Goal: Transaction & Acquisition: Purchase product/service

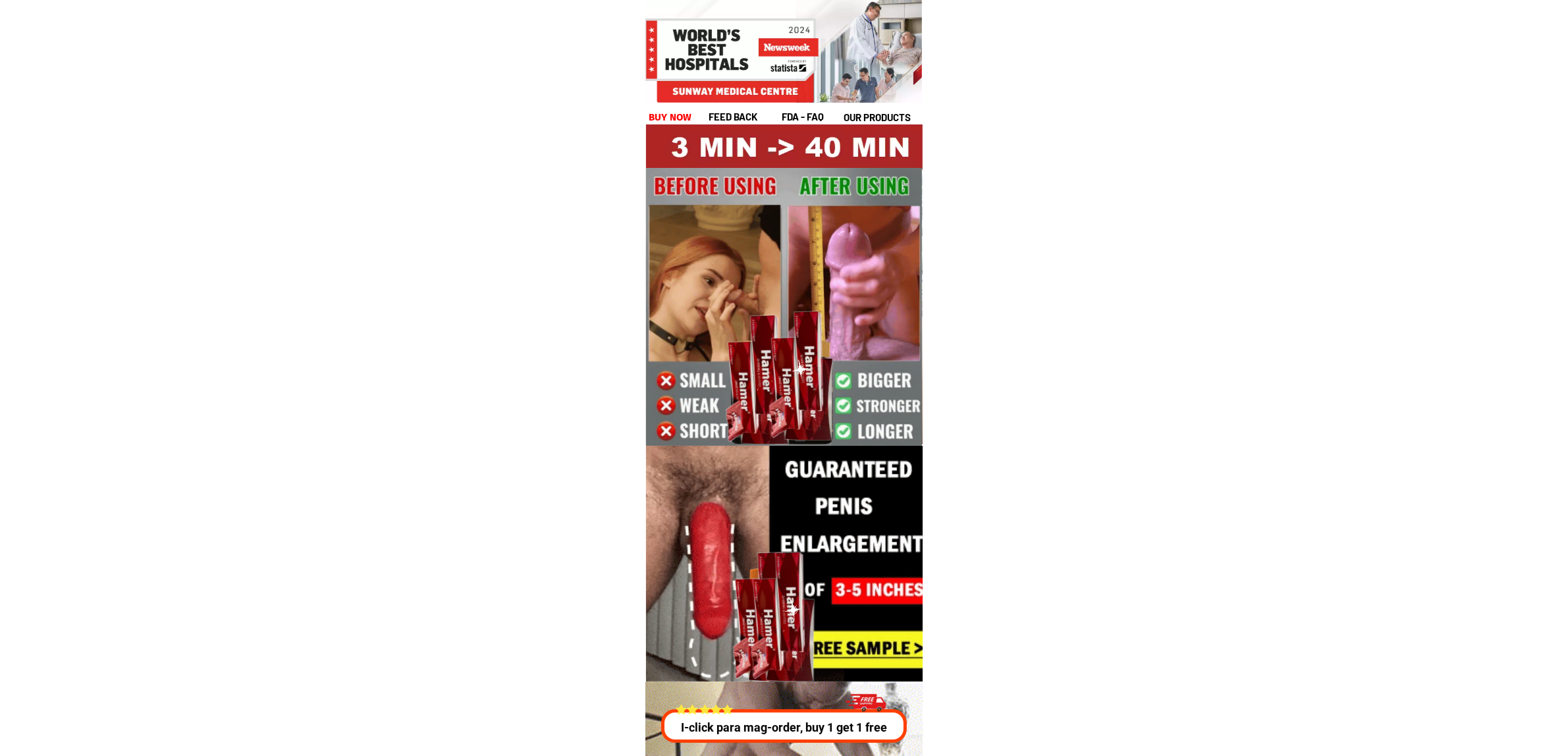
click at [673, 110] on h1 "buy now" at bounding box center [671, 118] width 43 height 15
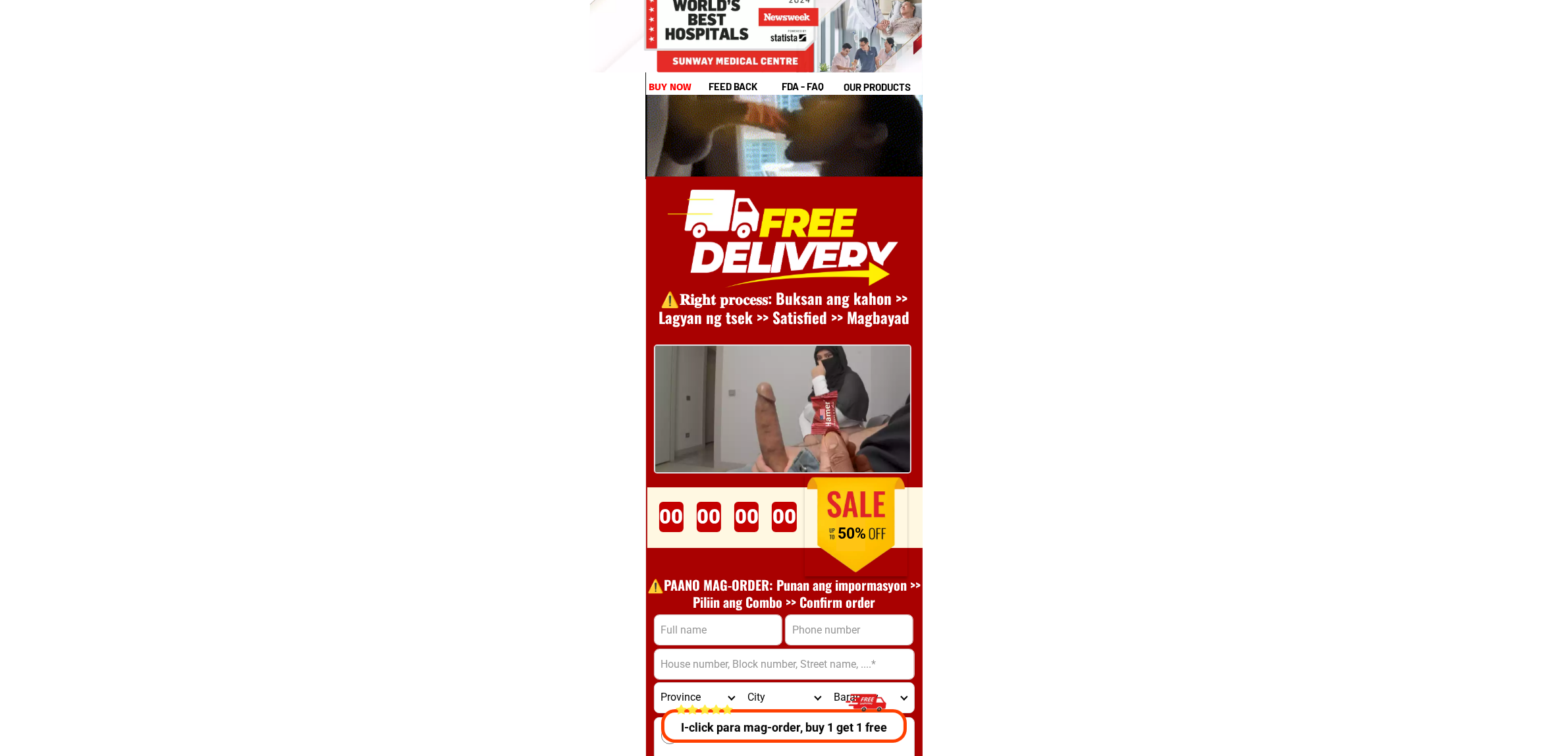
scroll to position [18118, 0]
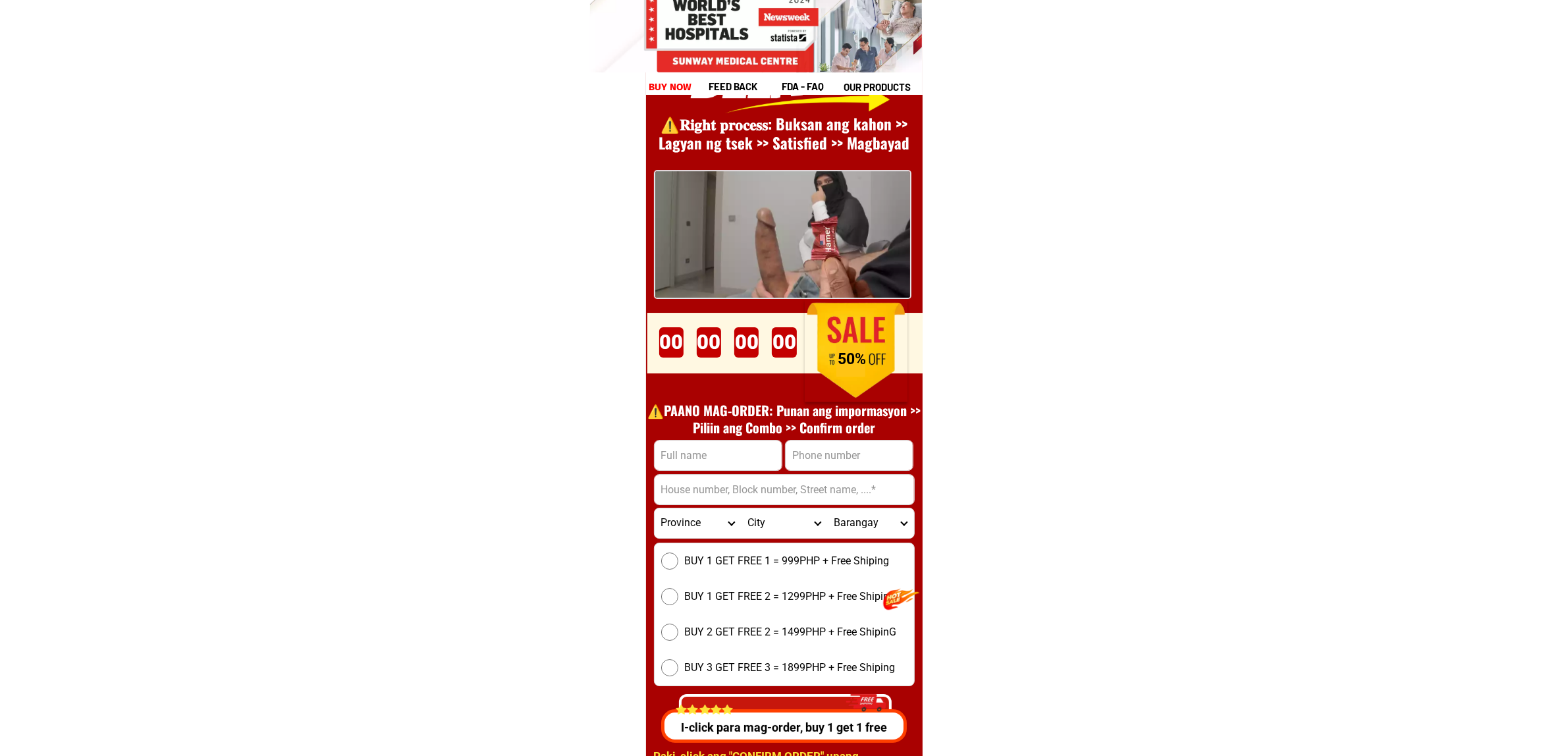
drag, startPoint x: 834, startPoint y: 448, endPoint x: 854, endPoint y: 458, distance: 22.4
click at [834, 448] on input "Input phone_number" at bounding box center [849, 455] width 127 height 30
paste input "0995915015"
type input "0995915015"
click at [857, 449] on input "0995915015" at bounding box center [849, 455] width 127 height 30
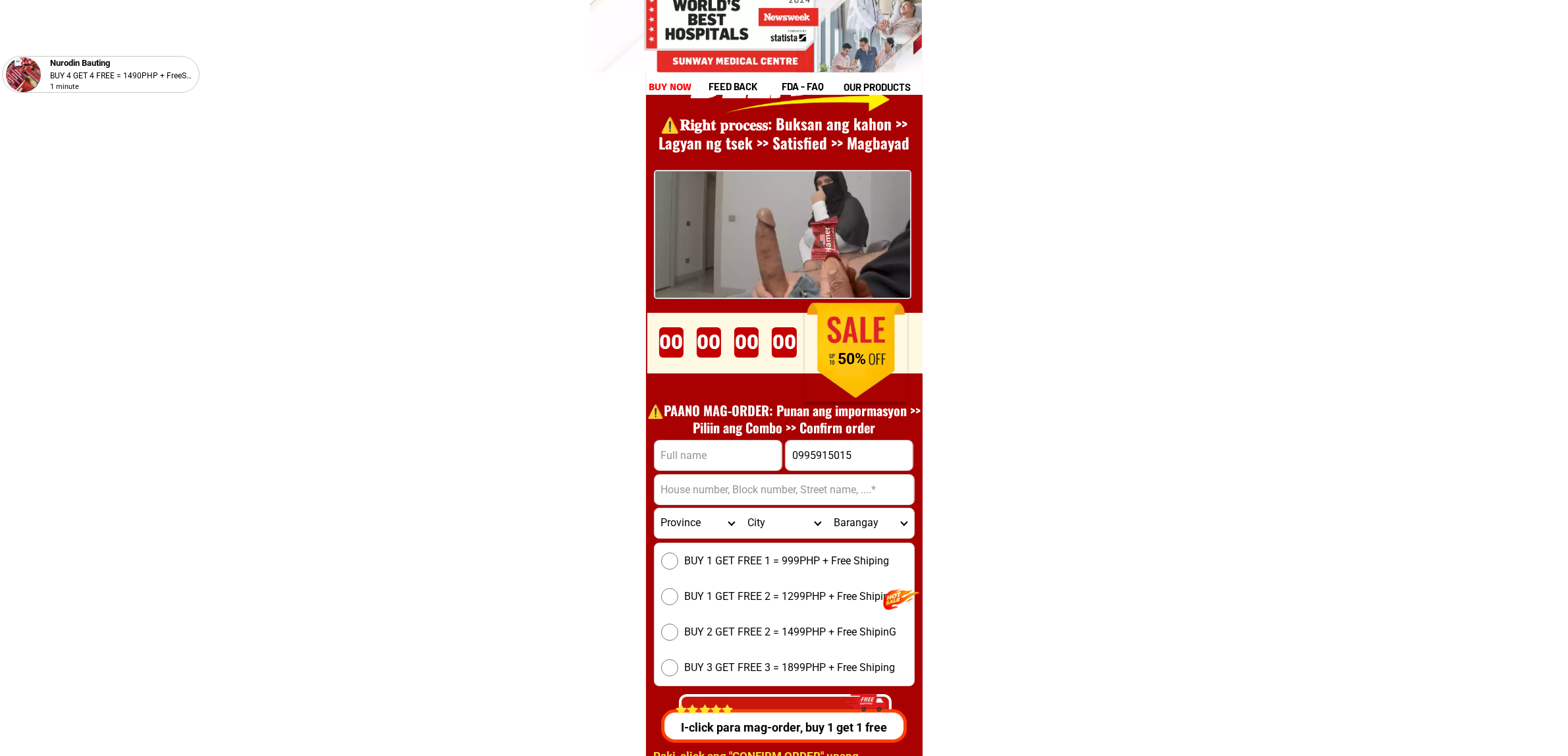
click at [726, 429] on h1 "⚠️️PAANO MAG-ORDER: Punan ang impormasyon >> Piliin ang Combo >> Confirm order" at bounding box center [784, 418] width 287 height 34
click at [726, 446] on input "Input full_name" at bounding box center [718, 455] width 127 height 30
paste input "[PERSON_NAME]"
type input "[PERSON_NAME]"
drag, startPoint x: 732, startPoint y: 490, endPoint x: 751, endPoint y: 486, distance: 19.4
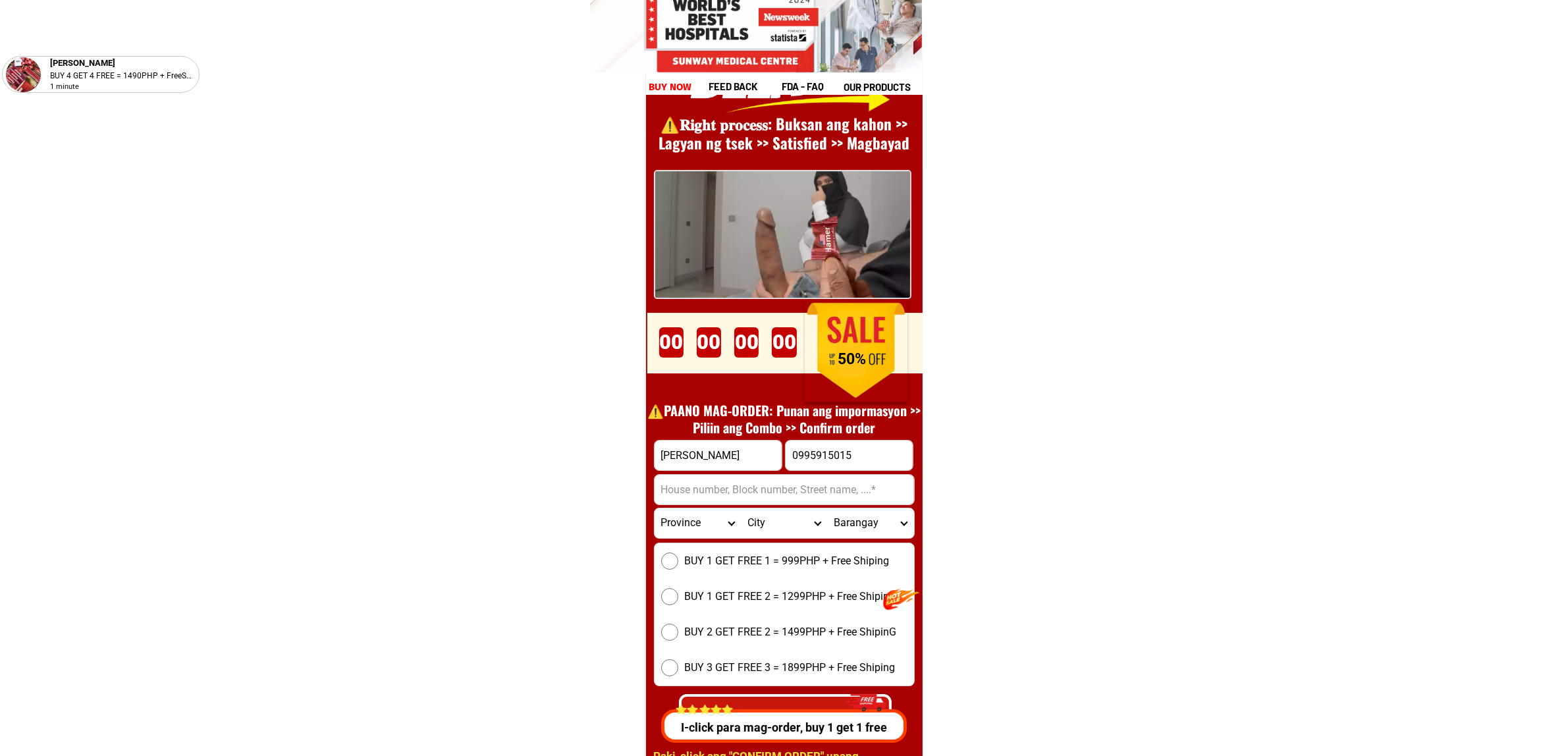
click at [732, 490] on input "Input address" at bounding box center [785, 490] width 260 height 30
paste input "B35 L2 [PERSON_NAME] homeMuzon sjdm"
type input "B35 L2 [PERSON_NAME] homeMuzon sjdm"
click at [673, 526] on select "Province [GEOGRAPHIC_DATA] [GEOGRAPHIC_DATA][PERSON_NAME][GEOGRAPHIC_DATA][GEOG…" at bounding box center [698, 523] width 86 height 30
select select "63_761"
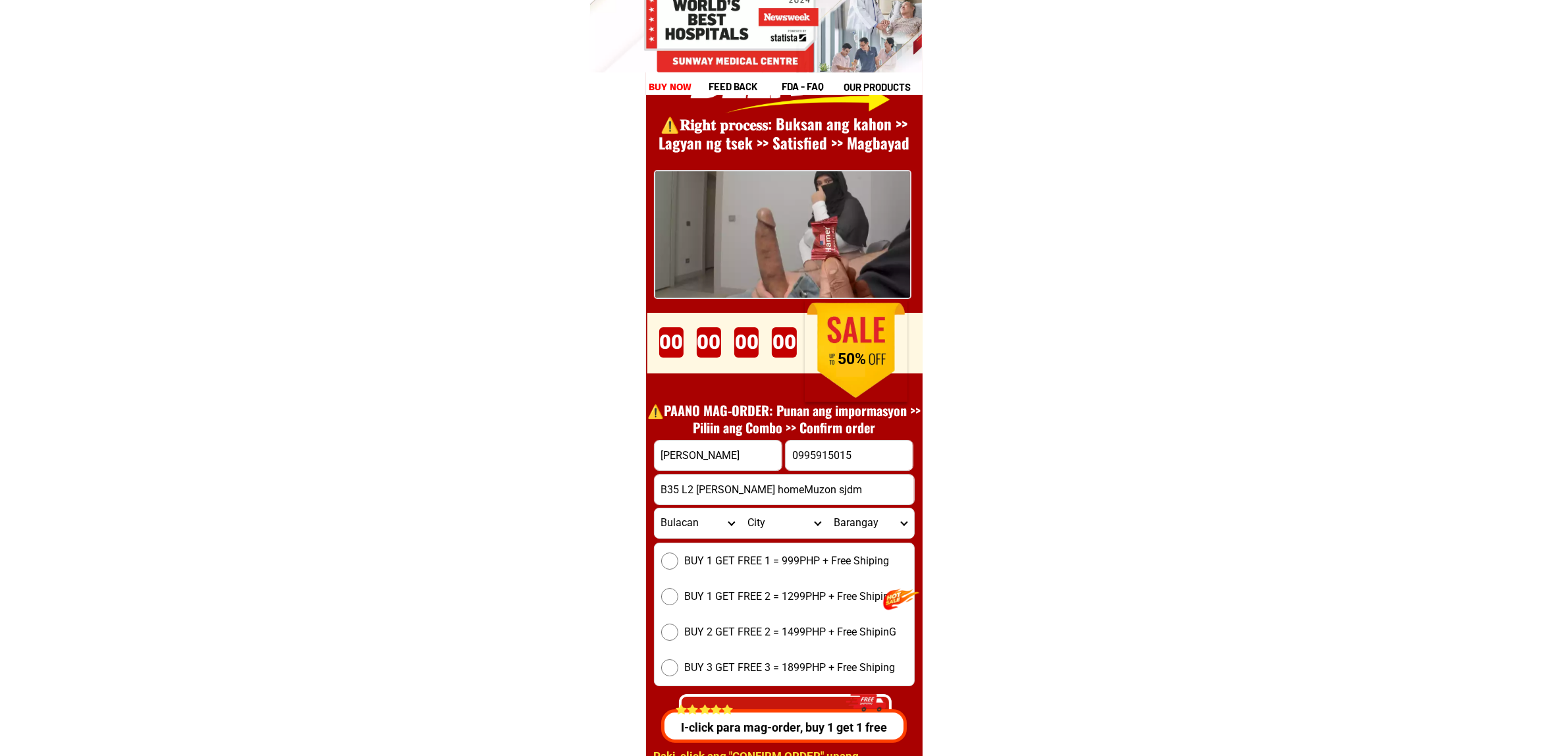
click at [655, 508] on select "Province [GEOGRAPHIC_DATA] [GEOGRAPHIC_DATA][PERSON_NAME][GEOGRAPHIC_DATA][GEOG…" at bounding box center [698, 523] width 86 height 30
click at [792, 526] on select "City [PERSON_NAME][GEOGRAPHIC_DATA] [GEOGRAPHIC_DATA] [GEOGRAPHIC_DATA] [GEOGRA…" at bounding box center [784, 523] width 86 height 30
click at [792, 526] on select "City [PERSON_NAME][GEOGRAPHIC_DATA] [GEOGRAPHIC_DATA] [GEOGRAPHIC_DATA] [GEOGRA…" at bounding box center [784, 523] width 86 height 30
select select "63_7619824"
click at [741, 508] on select "City [PERSON_NAME][GEOGRAPHIC_DATA] [GEOGRAPHIC_DATA] [GEOGRAPHIC_DATA] [GEOGRA…" at bounding box center [784, 523] width 86 height 30
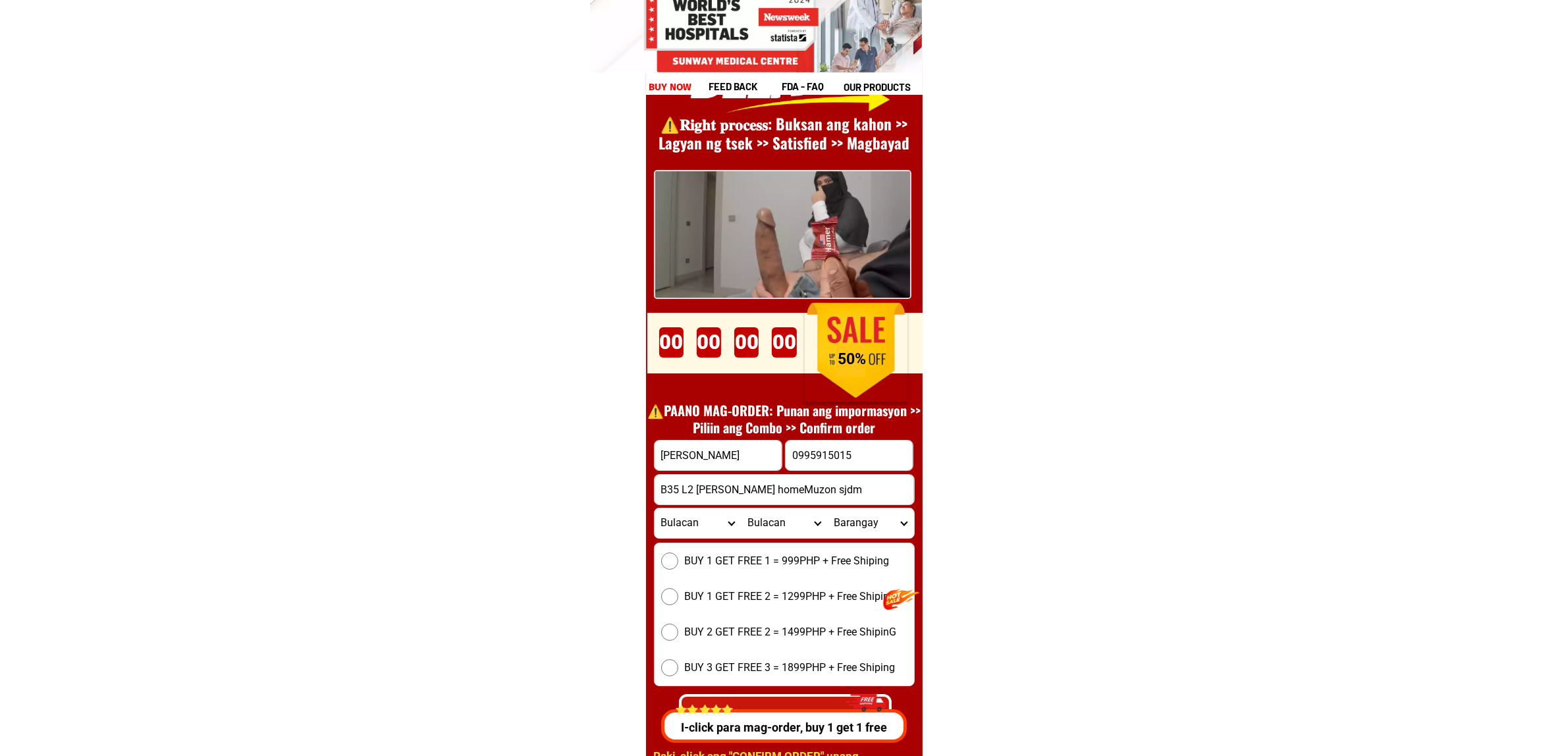
click at [847, 521] on select "Barangay Bagumbayan Balubad [PERSON_NAME][GEOGRAPHIC_DATA] Pitpitan [GEOGRAPHIC…" at bounding box center [870, 523] width 86 height 30
select select "63_76198245397"
click at [827, 508] on select "Barangay Bagumbayan Balubad [PERSON_NAME][GEOGRAPHIC_DATA] Pitpitan [GEOGRAPHIC…" at bounding box center [870, 523] width 86 height 30
click at [791, 555] on span "BUY 1 GET FREE 1 = 999PHP + Free Shiping" at bounding box center [787, 560] width 204 height 16
click at [678, 555] on input "BUY 1 GET FREE 1 = 999PHP + Free Shiping" at bounding box center [669, 560] width 17 height 17
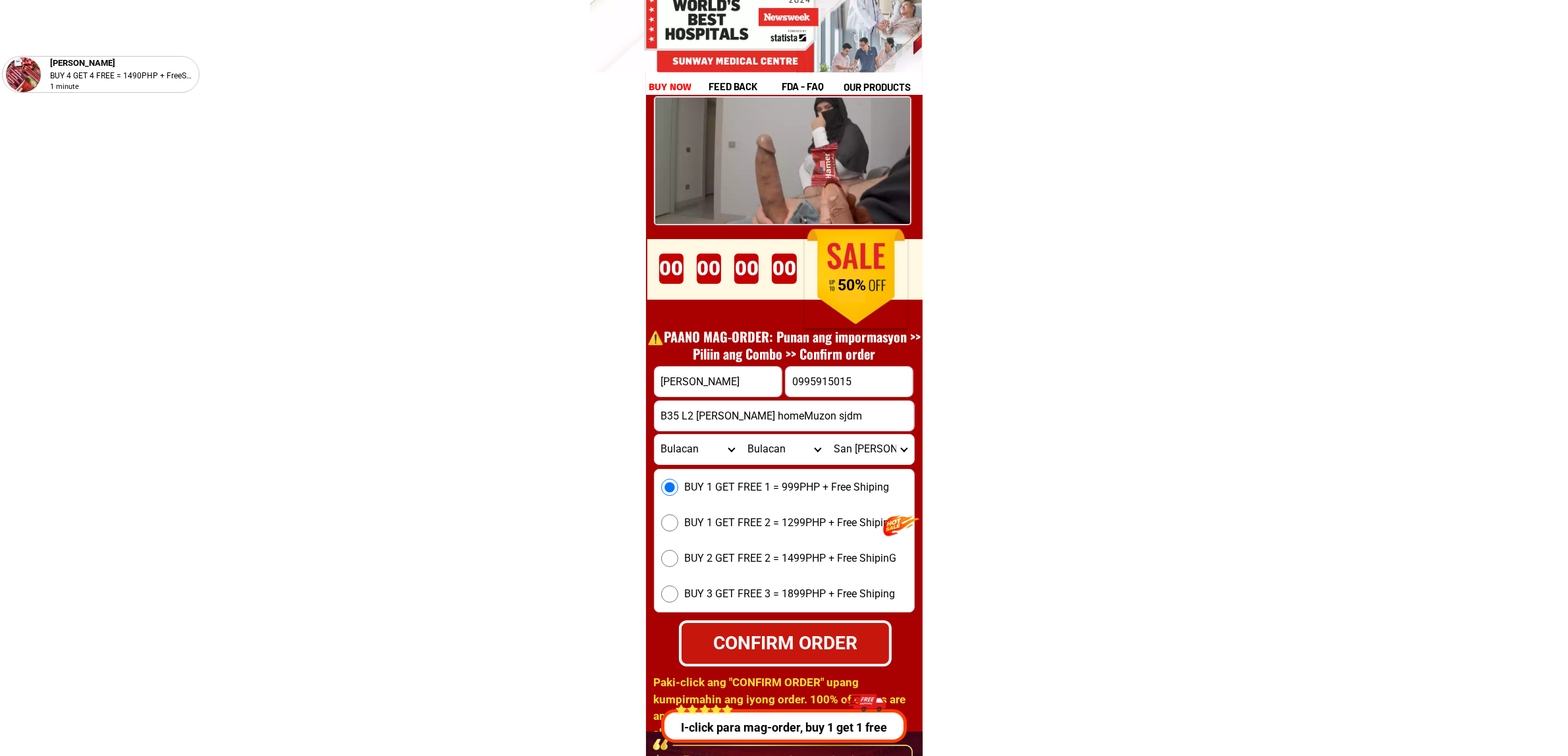
scroll to position [18201, 0]
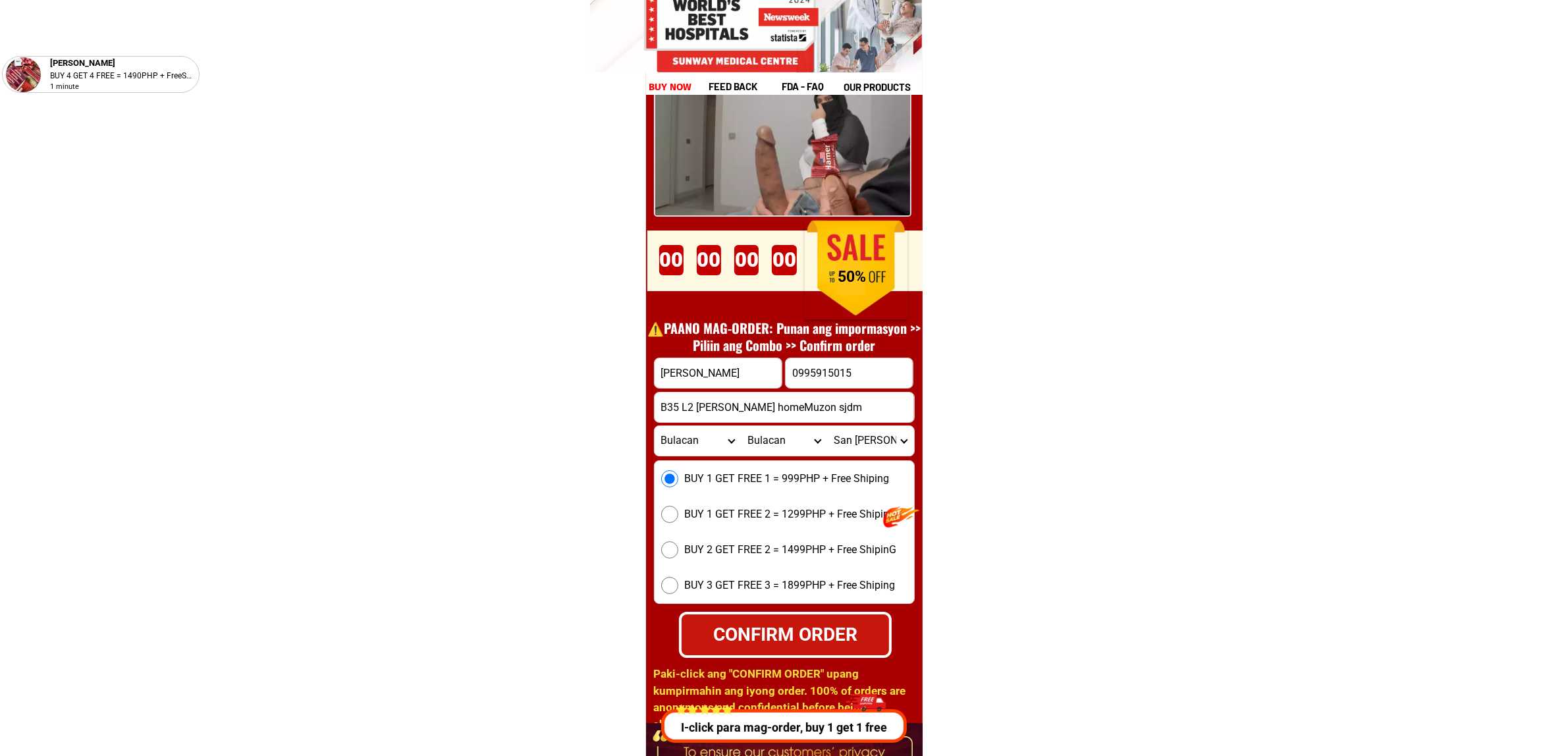
click at [764, 643] on div "CONFIRM ORDER" at bounding box center [785, 634] width 208 height 28
radio input "true"
